Goal: Task Accomplishment & Management: Manage account settings

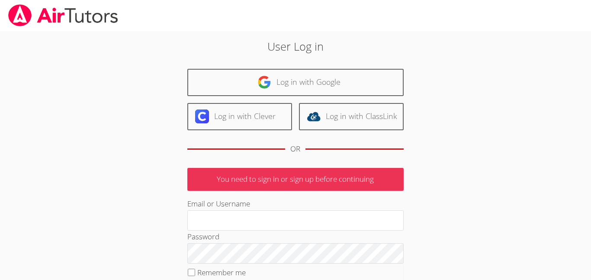
scroll to position [94, 0]
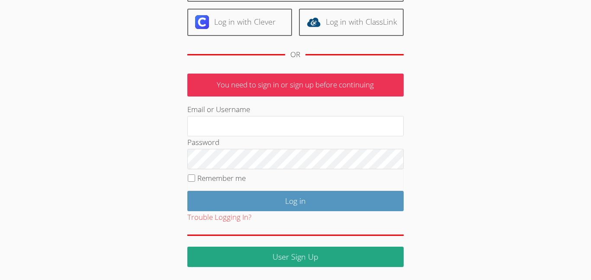
type input "[EMAIL_ADDRESS][DOMAIN_NAME]"
click at [194, 175] on input "Remember me" at bounding box center [191, 177] width 7 height 7
checkbox input "true"
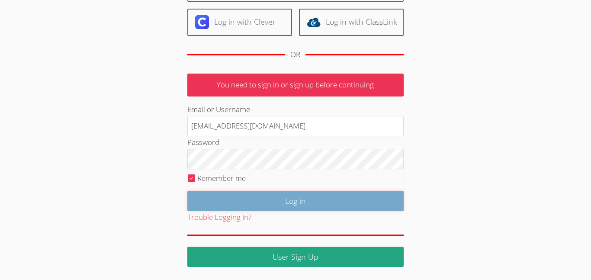
click at [214, 200] on input "Log in" at bounding box center [295, 201] width 216 height 20
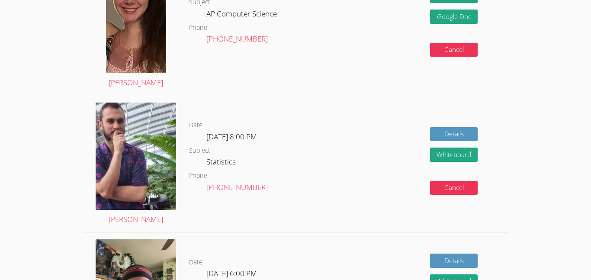
scroll to position [660, 0]
